Goal: Task Accomplishment & Management: Manage account settings

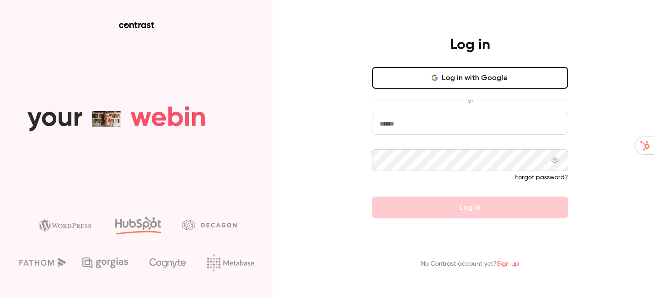
click at [404, 77] on button "Log in with Google" at bounding box center [470, 78] width 196 height 22
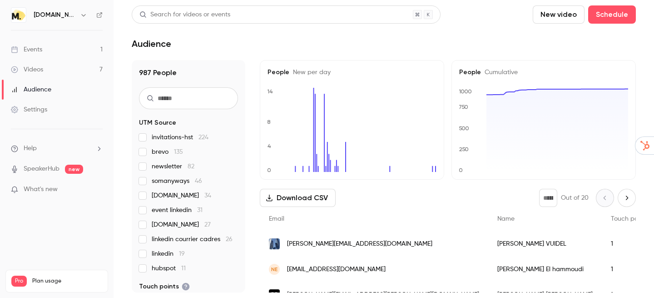
click at [43, 55] on link "Events 1" at bounding box center [57, 50] width 114 height 20
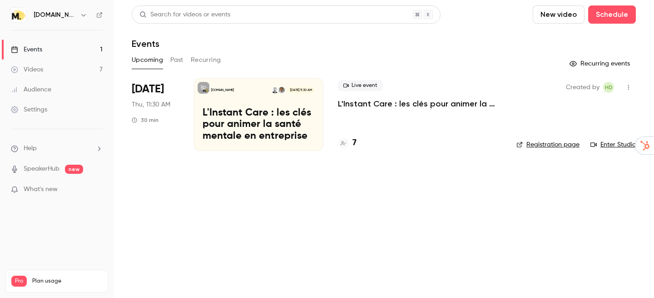
click at [197, 63] on button "Recurring" at bounding box center [206, 60] width 30 height 15
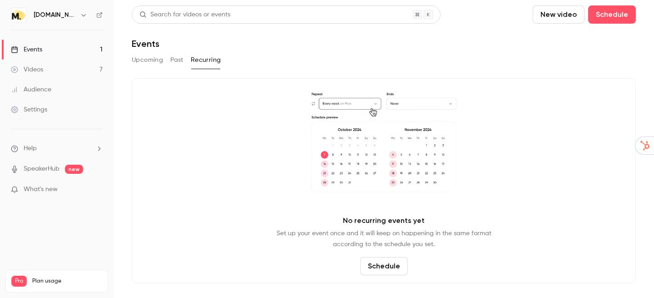
click at [154, 61] on button "Upcoming" at bounding box center [147, 60] width 31 height 15
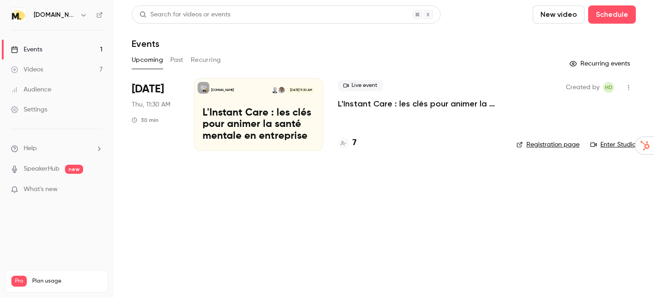
click at [181, 61] on button "Past" at bounding box center [176, 60] width 13 height 15
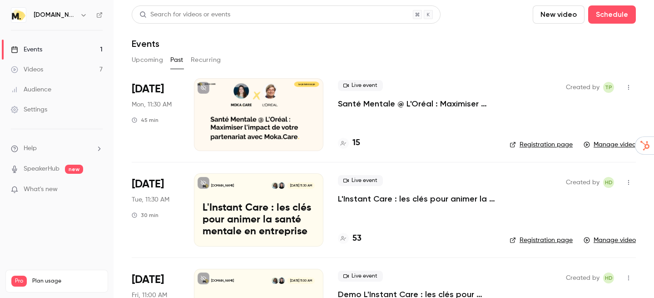
click at [135, 65] on button "Upcoming" at bounding box center [147, 60] width 31 height 15
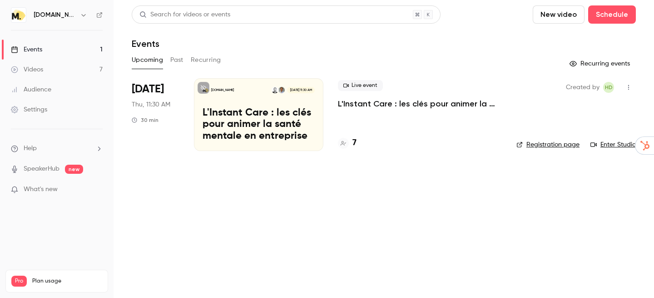
click at [258, 106] on div "[DOMAIN_NAME] [DATE] 11:30 AM L'Instant Care : les clés pour animer la santé me…" at bounding box center [259, 114] width 130 height 73
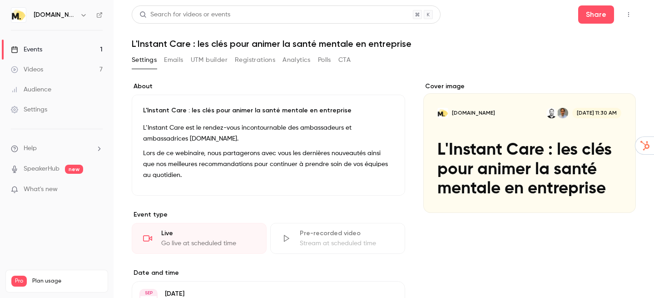
click at [250, 62] on button "Registrations" at bounding box center [255, 60] width 40 height 15
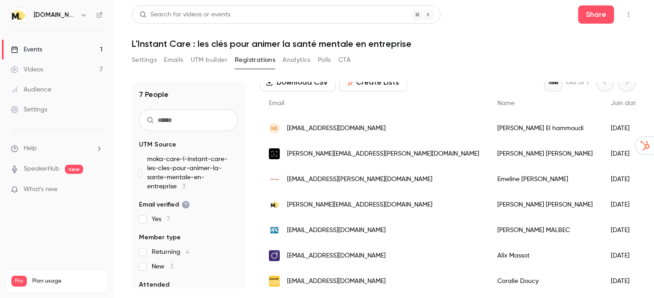
scroll to position [58, 0]
